Goal: Task Accomplishment & Management: Complete application form

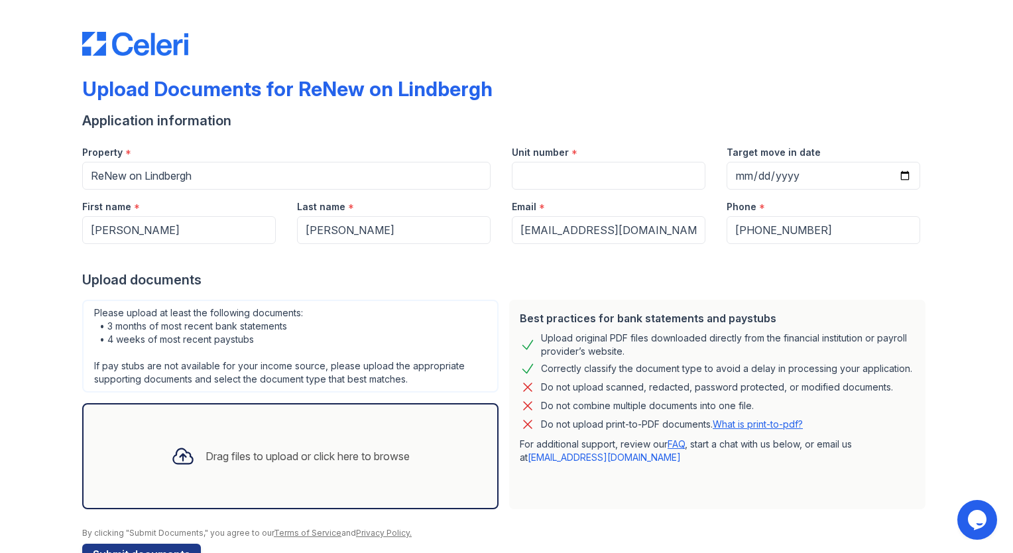
scroll to position [37, 0]
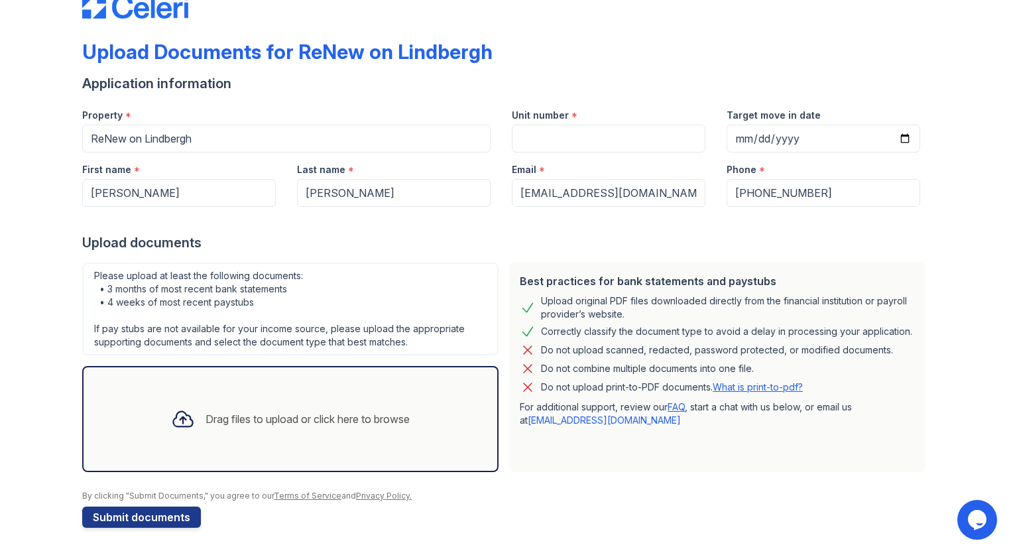
click at [273, 325] on div "Please upload at least the following documents: • 3 months of most recent bank …" at bounding box center [290, 309] width 416 height 93
click at [210, 420] on div "Drag files to upload or click here to browse" at bounding box center [308, 419] width 204 height 16
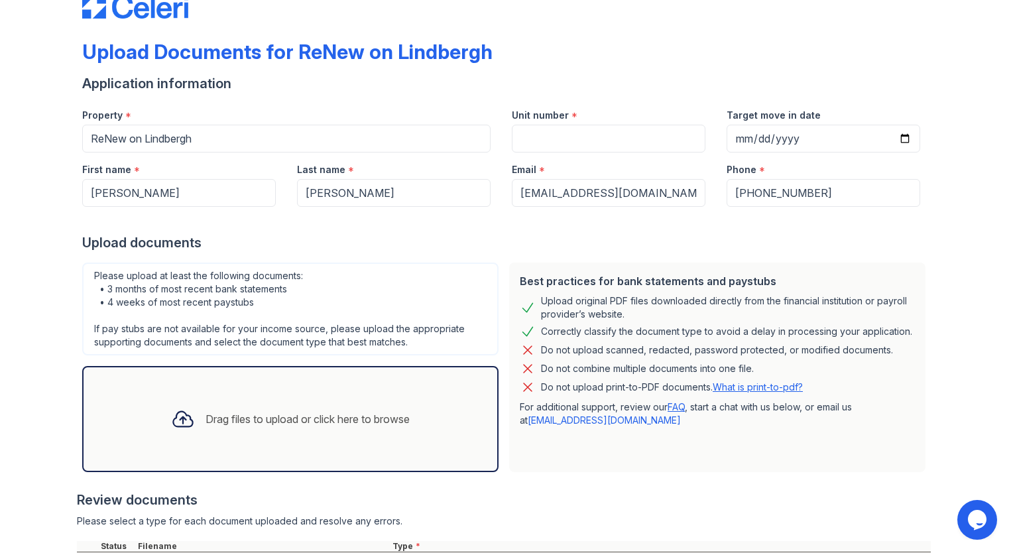
click at [202, 397] on div "Drag files to upload or click here to browse" at bounding box center [290, 419] width 260 height 45
click at [325, 418] on div "Drag files to upload or click here to browse" at bounding box center [308, 419] width 204 height 16
click at [300, 444] on div "Drag files to upload or click here to browse" at bounding box center [290, 419] width 416 height 106
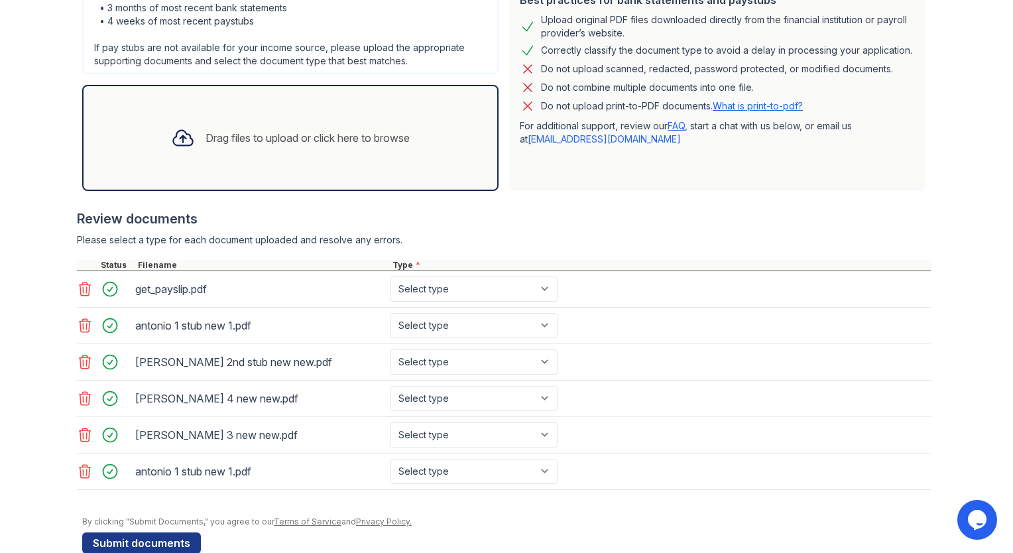
scroll to position [337, 0]
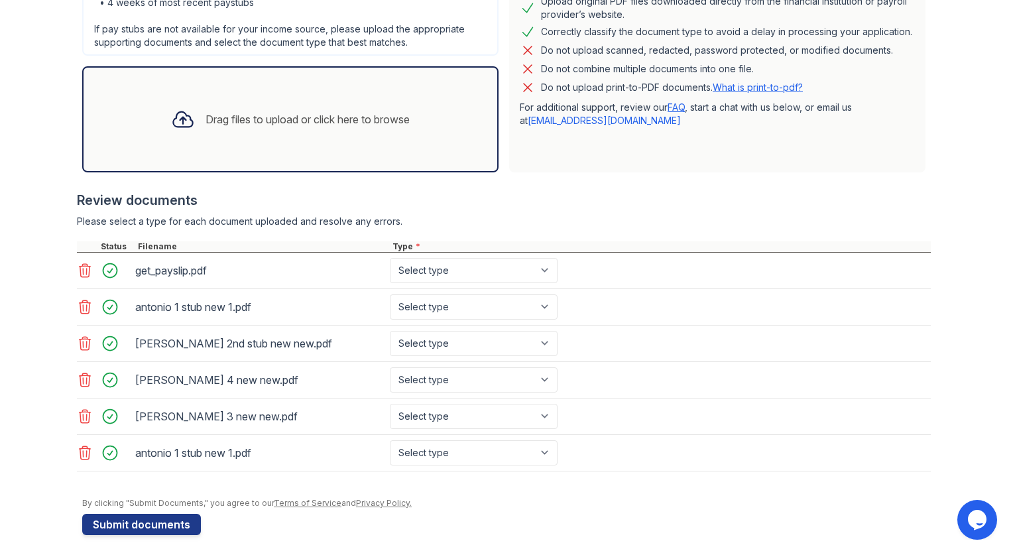
click at [77, 305] on icon at bounding box center [85, 307] width 16 height 16
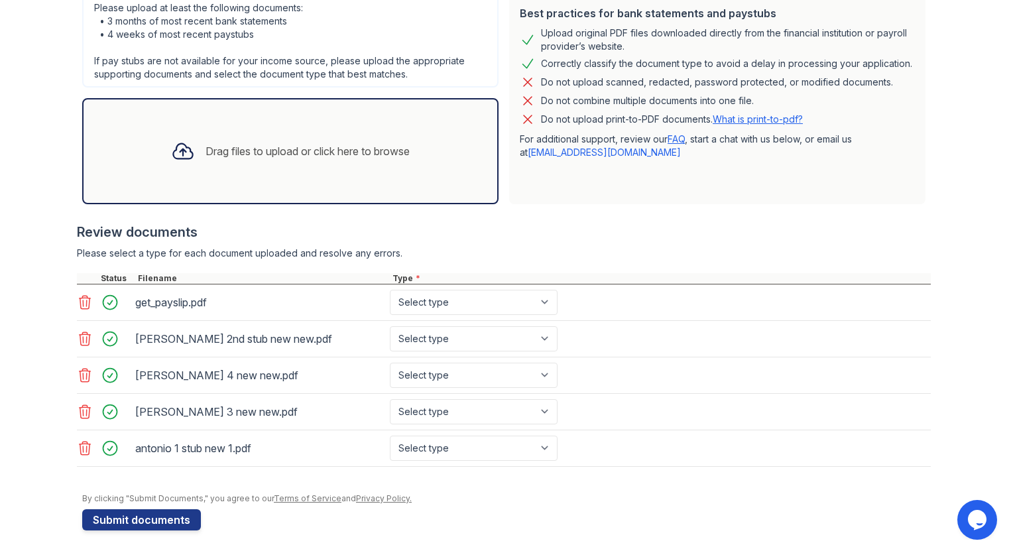
click at [77, 305] on icon at bounding box center [85, 302] width 16 height 16
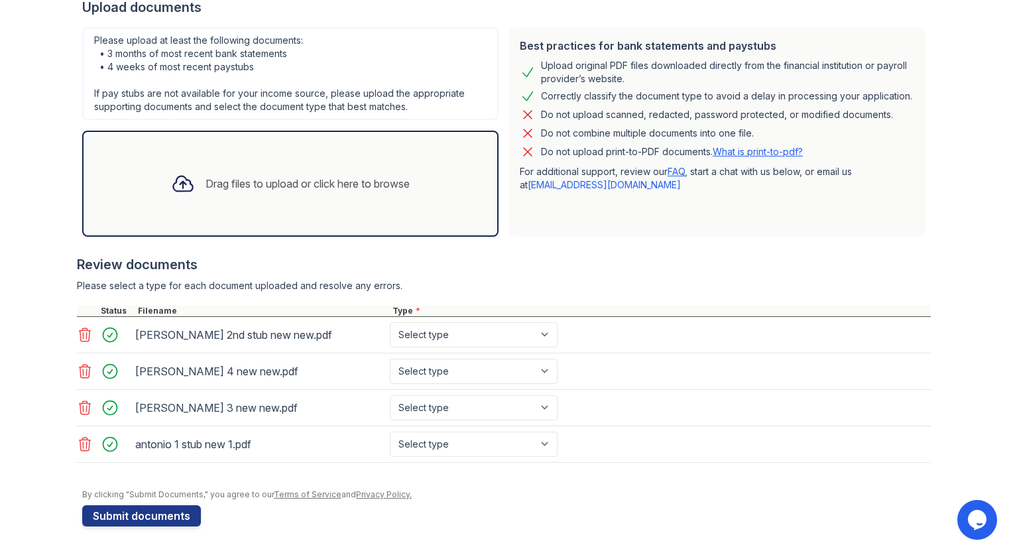
scroll to position [269, 0]
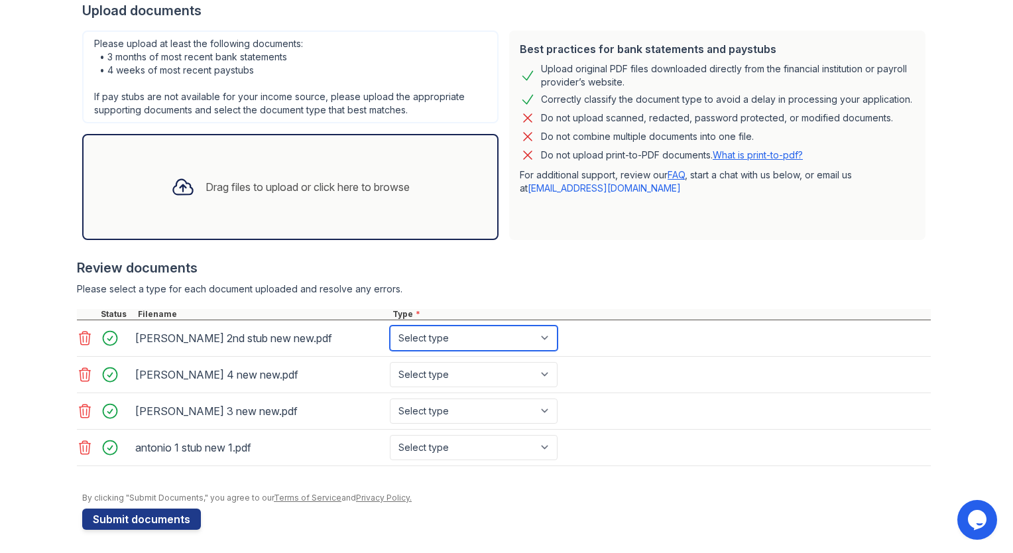
click at [451, 338] on select "Select type Paystub Bank Statement Offer Letter Tax Documents Benefit Award Let…" at bounding box center [474, 338] width 168 height 25
select select "paystub"
click at [390, 326] on select "Select type Paystub Bank Statement Offer Letter Tax Documents Benefit Award Let…" at bounding box center [474, 338] width 168 height 25
click at [423, 393] on div "antonio stub 3 new new.pdf Select type Paystub Bank Statement Offer Letter Tax …" at bounding box center [504, 411] width 854 height 36
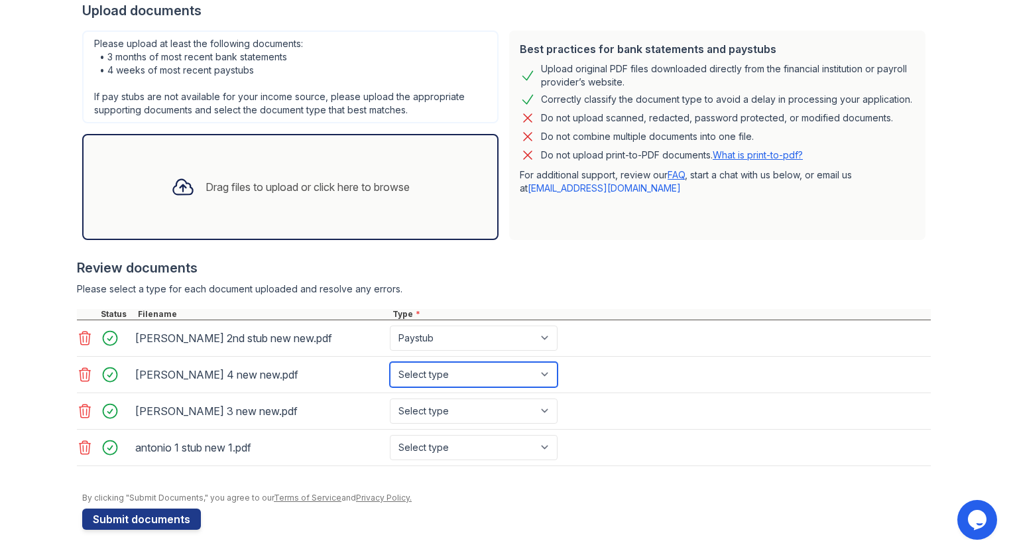
click at [421, 370] on select "Select type Paystub Bank Statement Offer Letter Tax Documents Benefit Award Let…" at bounding box center [474, 374] width 168 height 25
select select "paystub"
click at [390, 362] on select "Select type Paystub Bank Statement Offer Letter Tax Documents Benefit Award Let…" at bounding box center [474, 374] width 168 height 25
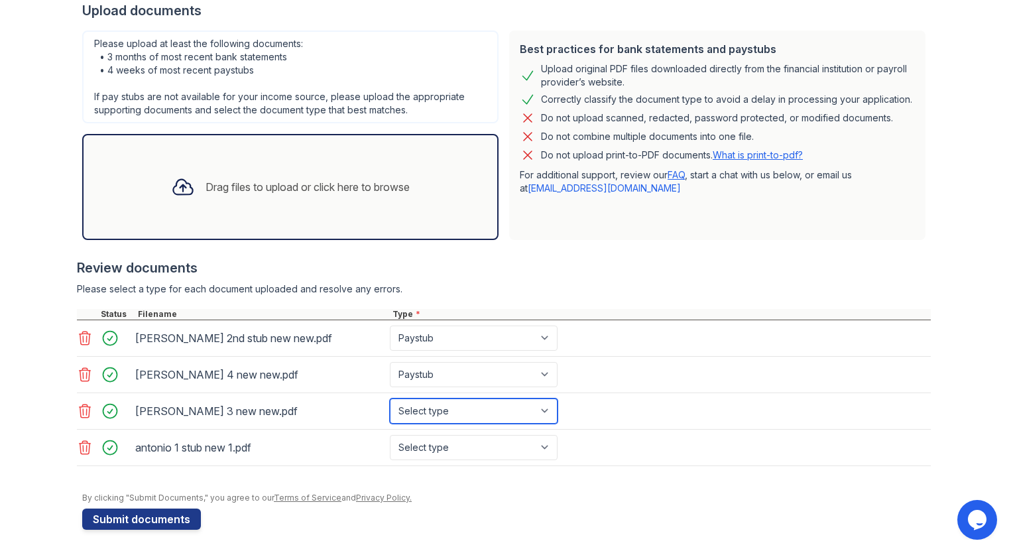
click at [421, 407] on select "Select type Paystub Bank Statement Offer Letter Tax Documents Benefit Award Let…" at bounding box center [474, 411] width 168 height 25
select select "paystub"
click at [390, 399] on select "Select type Paystub Bank Statement Offer Letter Tax Documents Benefit Award Let…" at bounding box center [474, 411] width 168 height 25
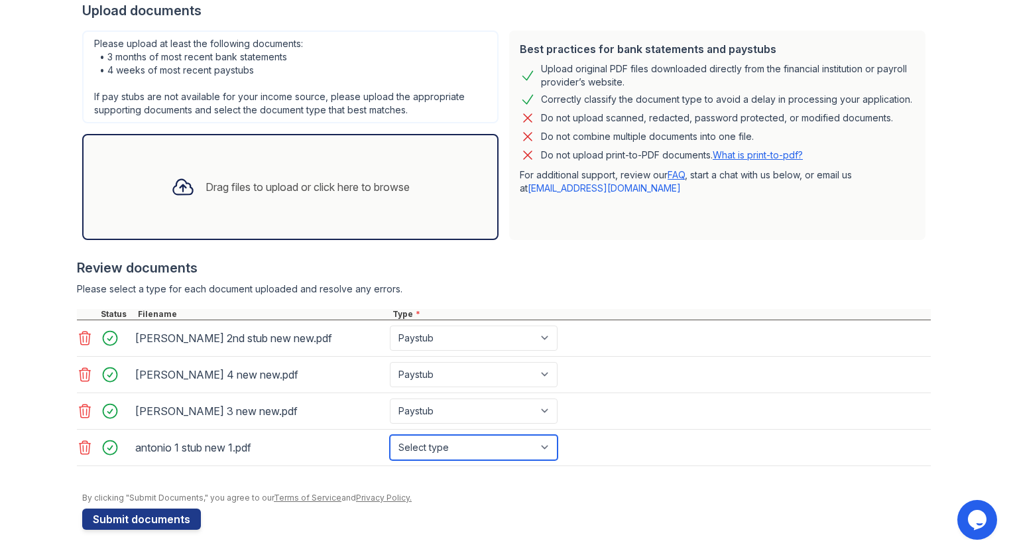
click at [432, 439] on select "Select type Paystub Bank Statement Offer Letter Tax Documents Benefit Award Let…" at bounding box center [474, 447] width 168 height 25
select select "paystub"
click at [390, 435] on select "Select type Paystub Bank Statement Offer Letter Tax Documents Benefit Award Let…" at bounding box center [474, 447] width 168 height 25
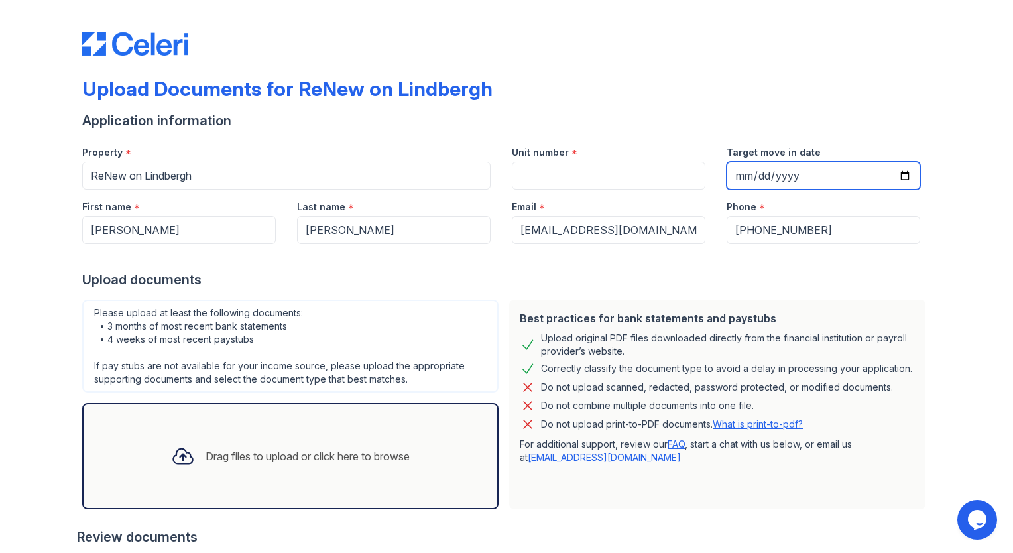
click at [745, 167] on input "Target move in date" at bounding box center [824, 176] width 194 height 28
click at [771, 192] on div "Phone *" at bounding box center [824, 203] width 194 height 27
click at [740, 179] on input "Target move in date" at bounding box center [824, 176] width 194 height 28
type input "2025-09-26"
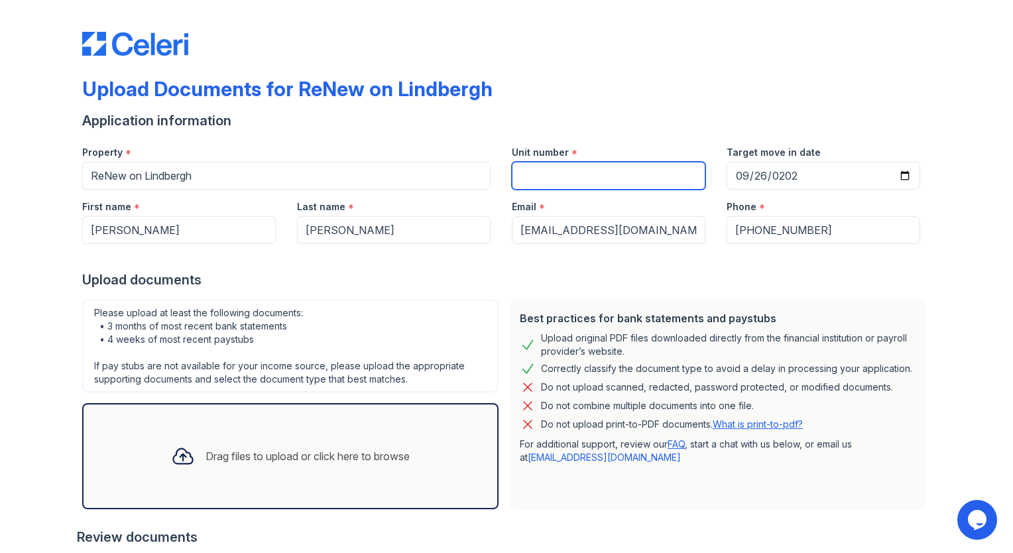
click at [562, 181] on input "Unit number" at bounding box center [609, 176] width 194 height 28
click at [552, 186] on input "H70" at bounding box center [609, 176] width 194 height 28
type input "H"
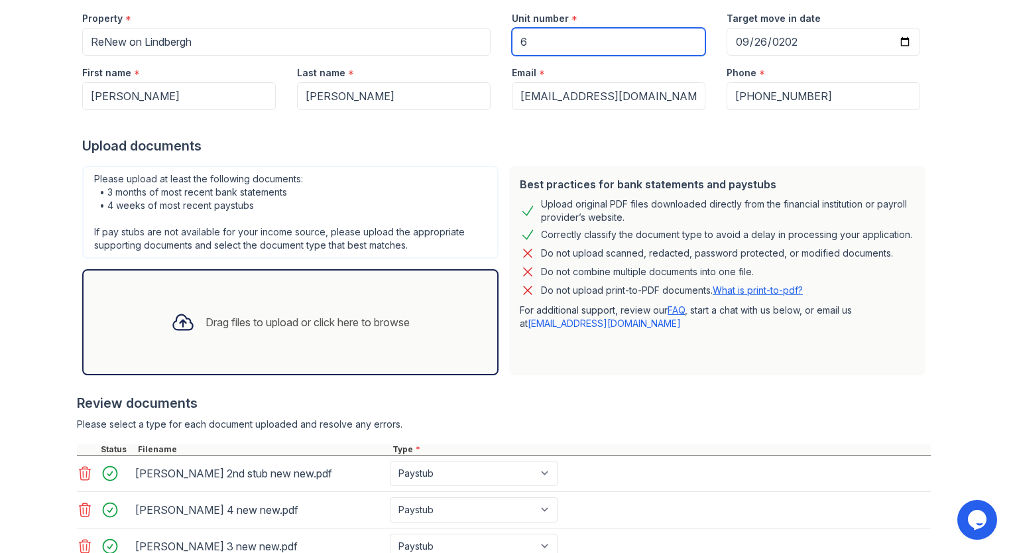
scroll to position [269, 0]
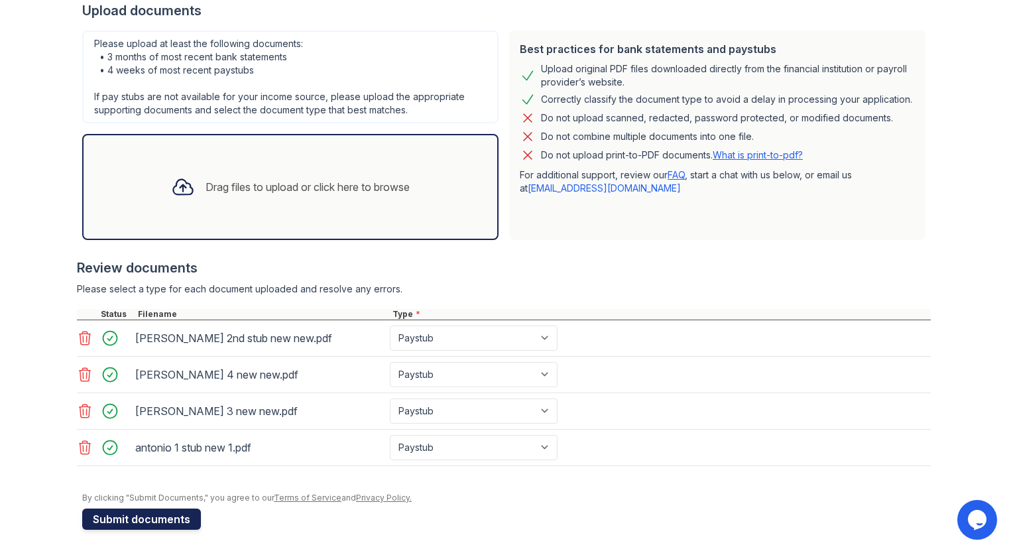
type input "6"
click at [133, 518] on button "Submit documents" at bounding box center [141, 519] width 119 height 21
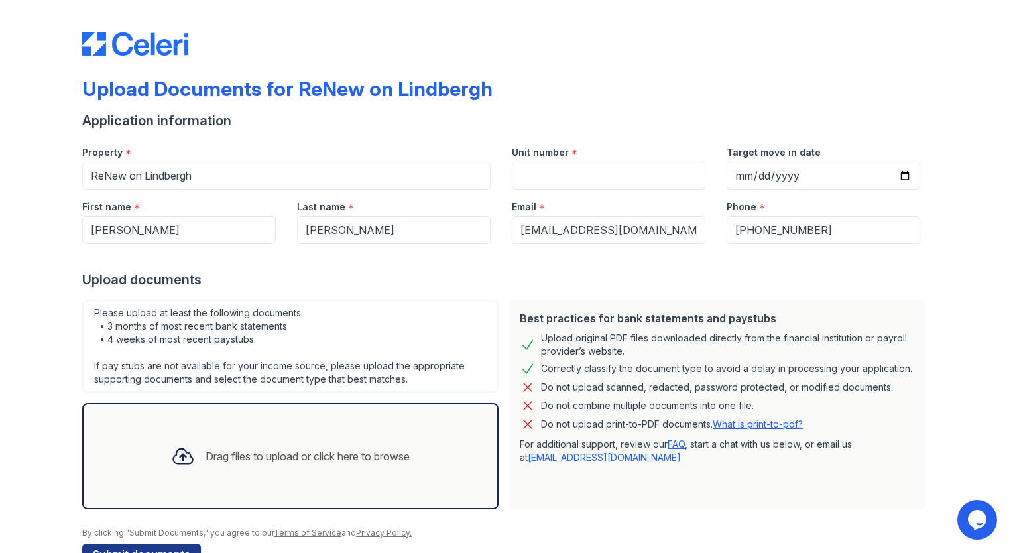
click at [192, 445] on div "Drag files to upload or click here to browse" at bounding box center [290, 456] width 260 height 45
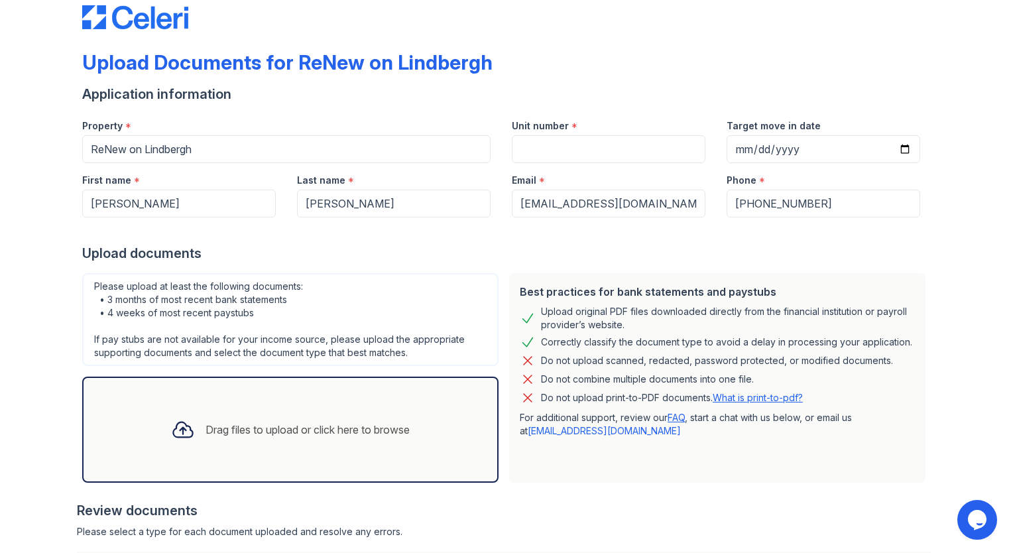
scroll to position [5, 0]
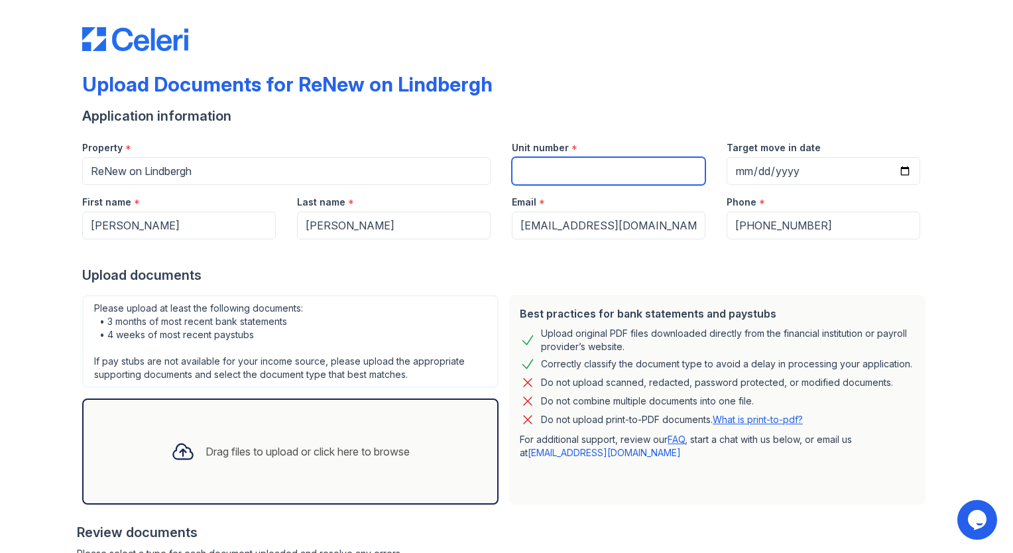
click at [566, 160] on input "Unit number" at bounding box center [609, 171] width 194 height 28
type input "6"
type input "h"
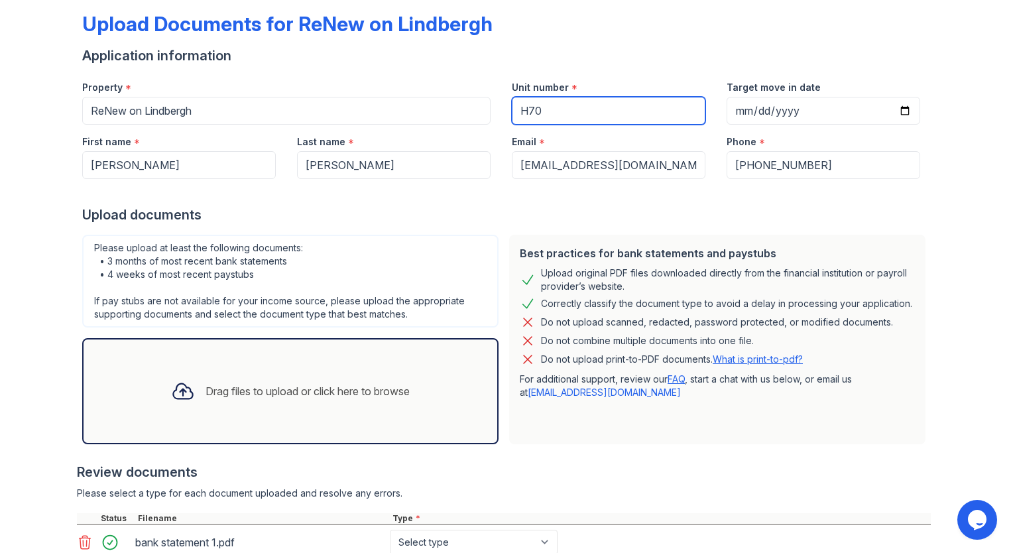
scroll to position [161, 0]
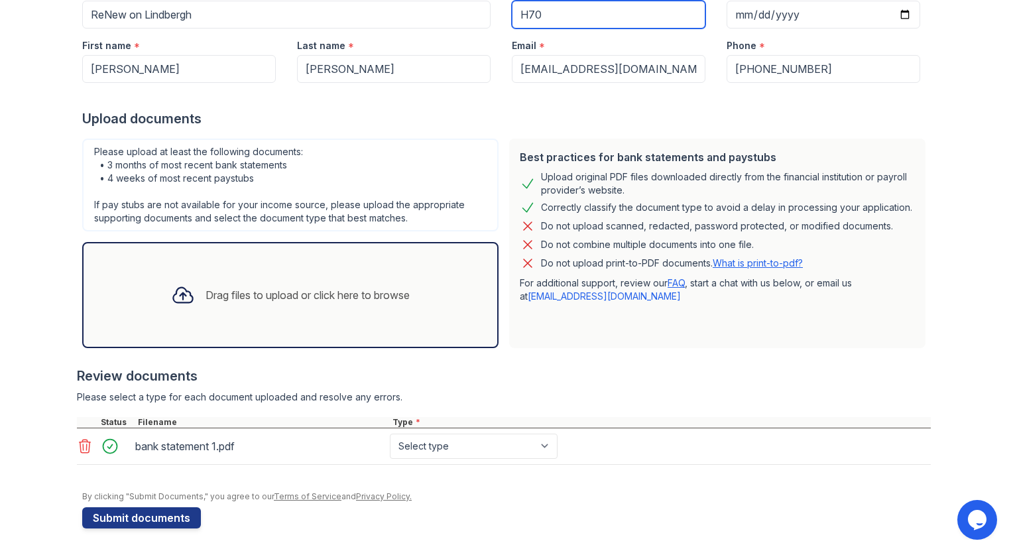
type input "H70"
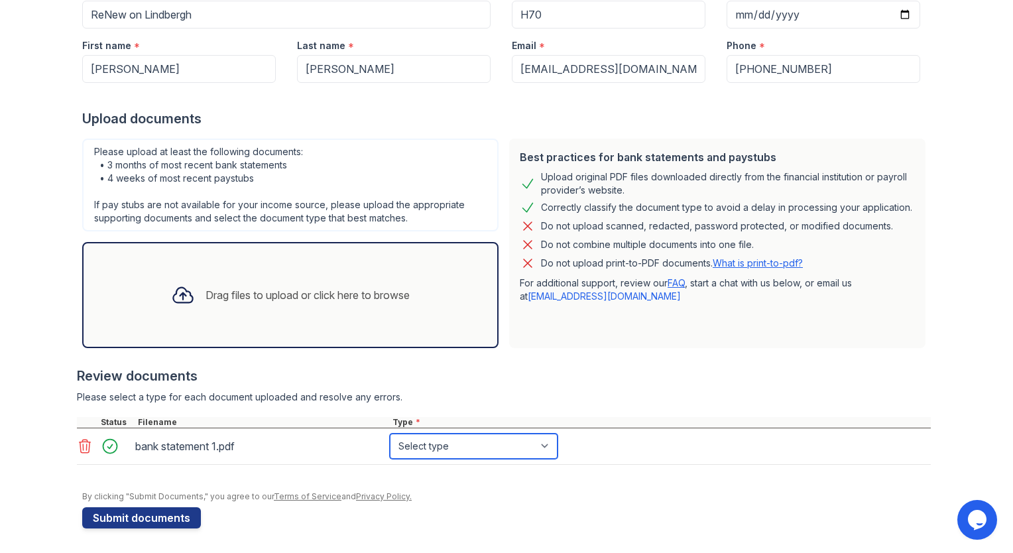
click at [407, 446] on select "Select type Paystub Bank Statement Offer Letter Tax Documents Benefit Award Let…" at bounding box center [474, 446] width 168 height 25
select select "bank_statement"
click at [390, 434] on select "Select type Paystub Bank Statement Offer Letter Tax Documents Benefit Award Let…" at bounding box center [474, 446] width 168 height 25
click at [230, 300] on div "Drag files to upload or click here to browse" at bounding box center [308, 295] width 204 height 16
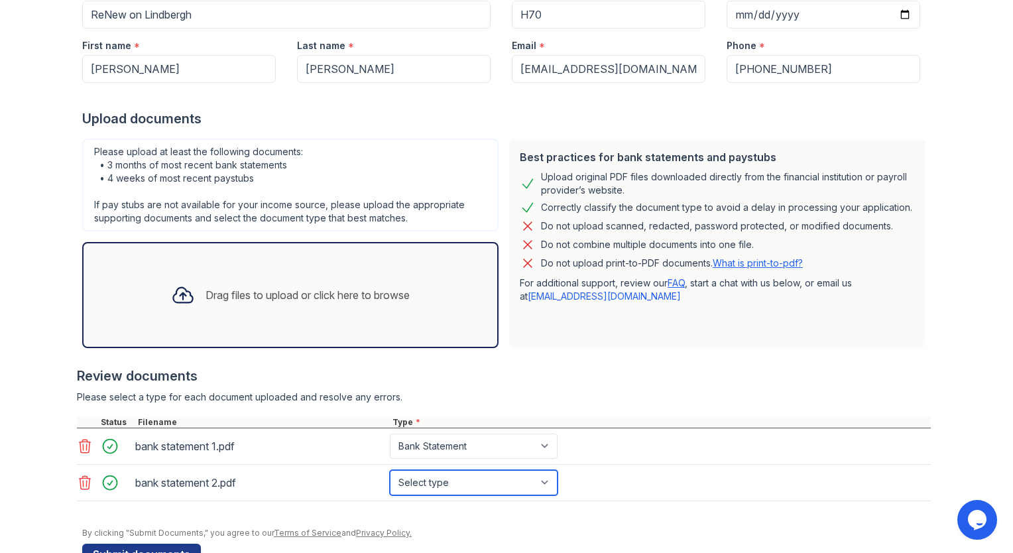
click at [425, 481] on select "Select type Paystub Bank Statement Offer Letter Tax Documents Benefit Award Let…" at bounding box center [474, 482] width 168 height 25
select select "bank_statement"
click at [390, 470] on select "Select type Paystub Bank Statement Offer Letter Tax Documents Benefit Award Let…" at bounding box center [474, 482] width 168 height 25
click at [263, 289] on div "Drag files to upload or click here to browse" at bounding box center [308, 295] width 204 height 16
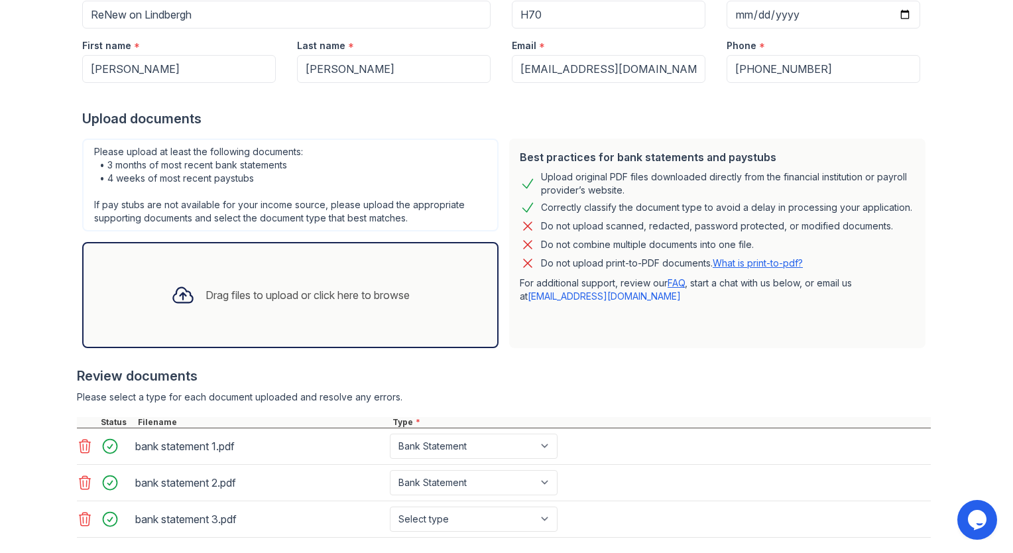
click at [441, 529] on div "bank statement 3.pdf Select type Paystub Bank Statement Offer Letter Tax Docume…" at bounding box center [504, 519] width 854 height 36
click at [444, 525] on select "Select type Paystub Bank Statement Offer Letter Tax Documents Benefit Award Let…" at bounding box center [474, 519] width 168 height 25
select select "bank_statement"
click at [390, 507] on select "Select type Paystub Bank Statement Offer Letter Tax Documents Benefit Award Let…" at bounding box center [474, 519] width 168 height 25
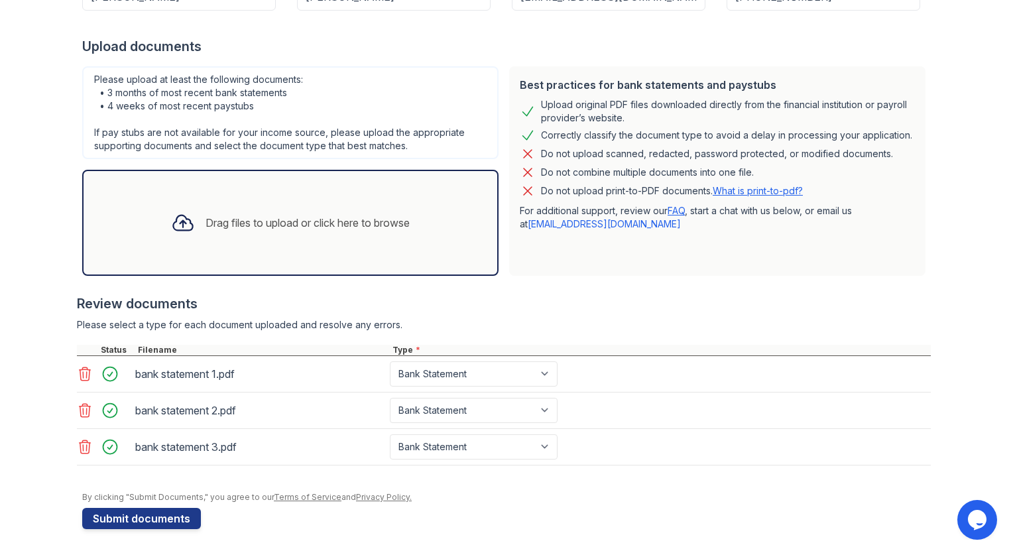
click at [106, 527] on div "Upload Documents for ReNew on Lindbergh Application information Property * ReNe…" at bounding box center [506, 153] width 849 height 763
click at [123, 513] on button "Submit documents" at bounding box center [141, 518] width 119 height 21
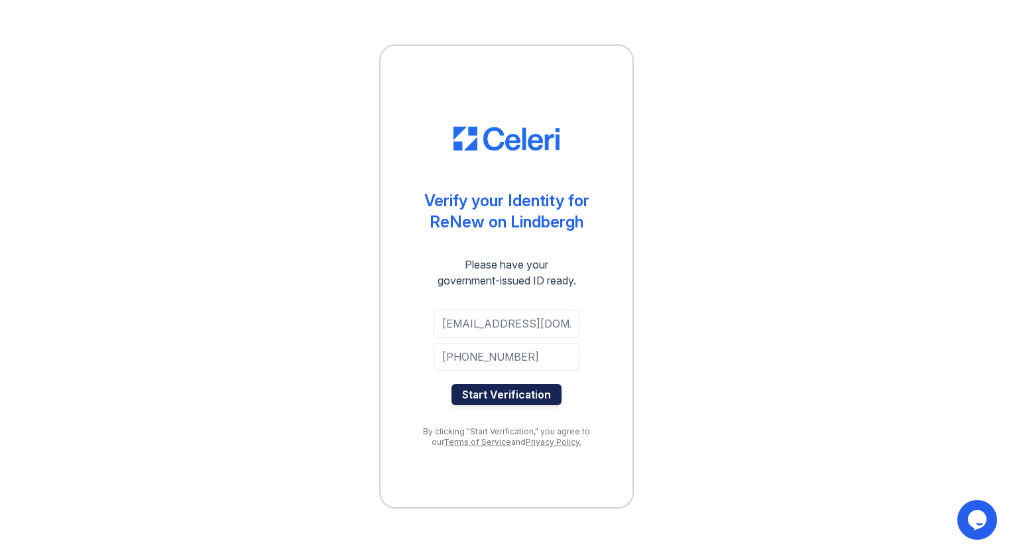
click at [485, 396] on button "Start Verification" at bounding box center [507, 394] width 110 height 21
